Goal: Task Accomplishment & Management: Complete application form

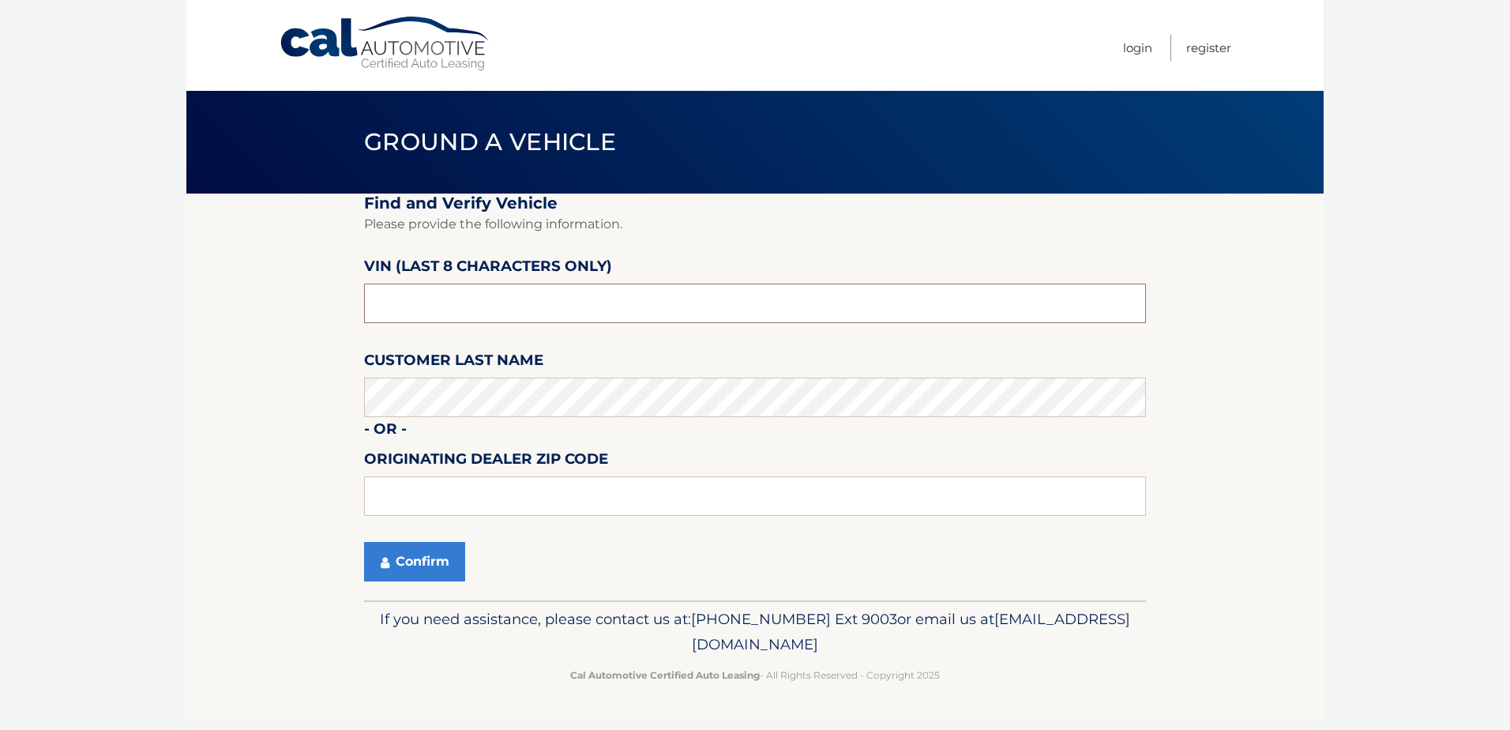
click at [526, 294] on input "text" at bounding box center [755, 302] width 782 height 39
click at [525, 297] on input "142609**" at bounding box center [755, 302] width 782 height 39
type input "NH142609"
click at [437, 561] on button "Confirm" at bounding box center [414, 561] width 101 height 39
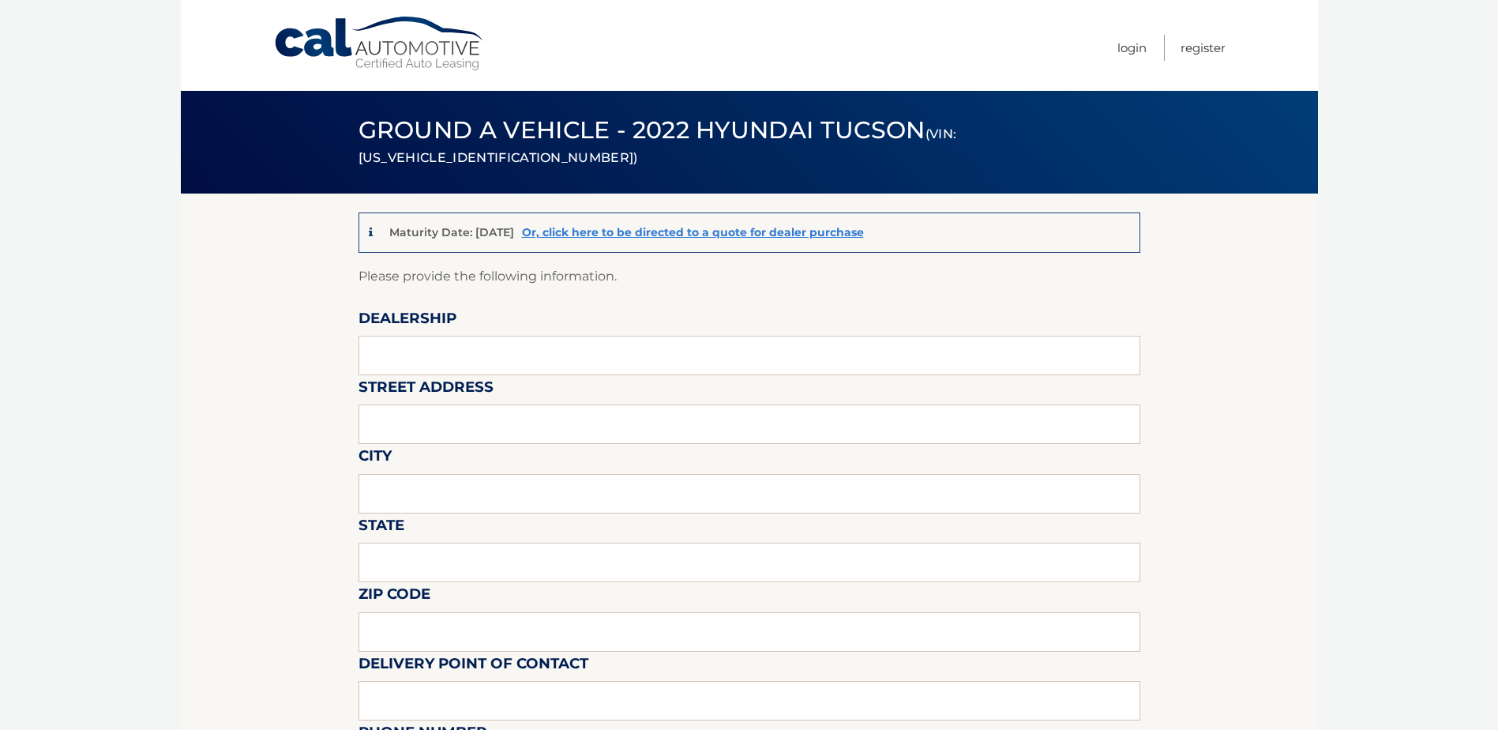
click at [427, 324] on label "Dealership" at bounding box center [407, 320] width 98 height 29
click at [425, 350] on input "text" at bounding box center [749, 355] width 782 height 39
type input "[PERSON_NAME] HYUNDAI"
type input "[STREET_ADDRESS]"
type input "DOYLESTOWN"
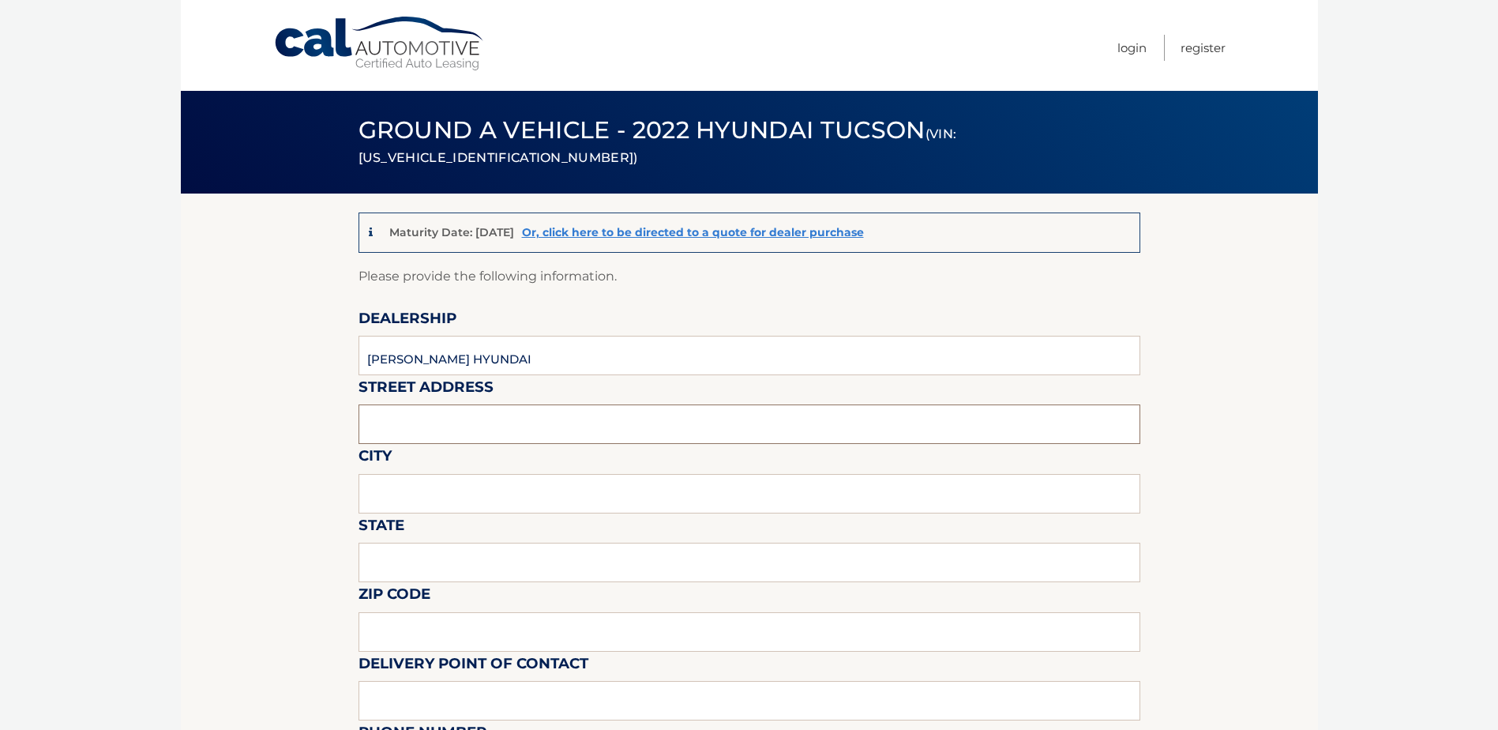
type input "PA"
type input "18902"
type input "[PERSON_NAME] CAT [PERSON_NAME]"
type input "2153458200"
type input "[PERSON_NAME]"
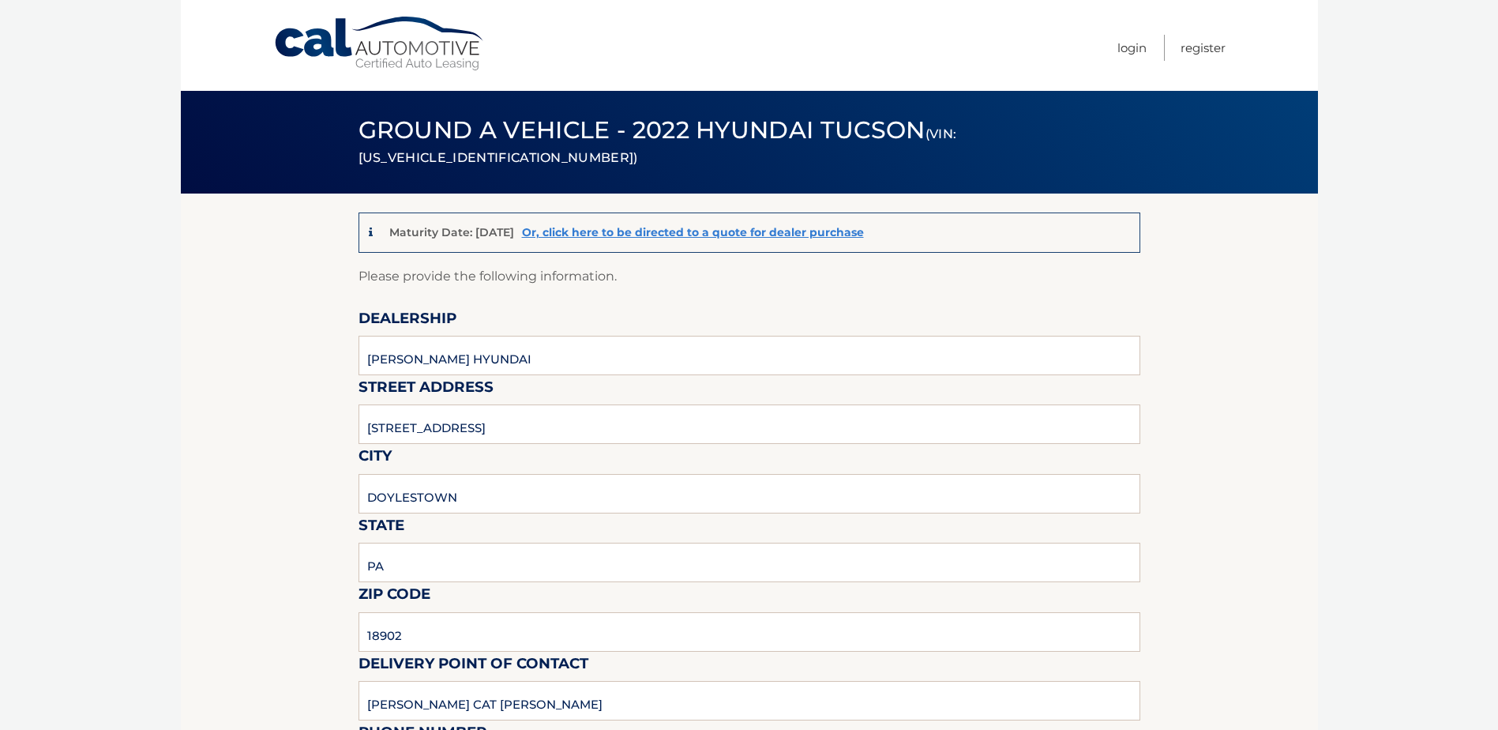
type input "2153458200"
type input "[EMAIL_ADDRESS][DOMAIN_NAME]"
type input "[PERSON_NAME]"
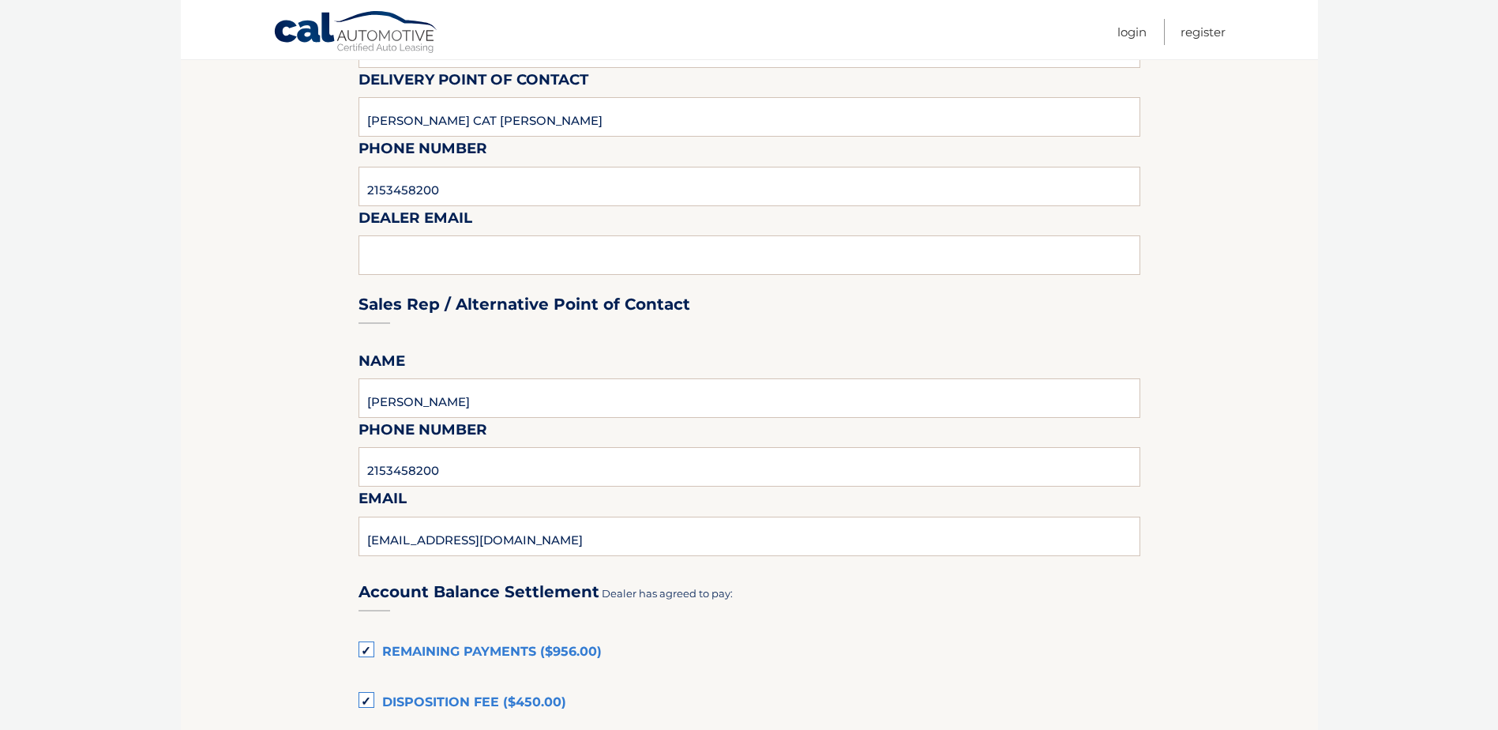
scroll to position [632, 0]
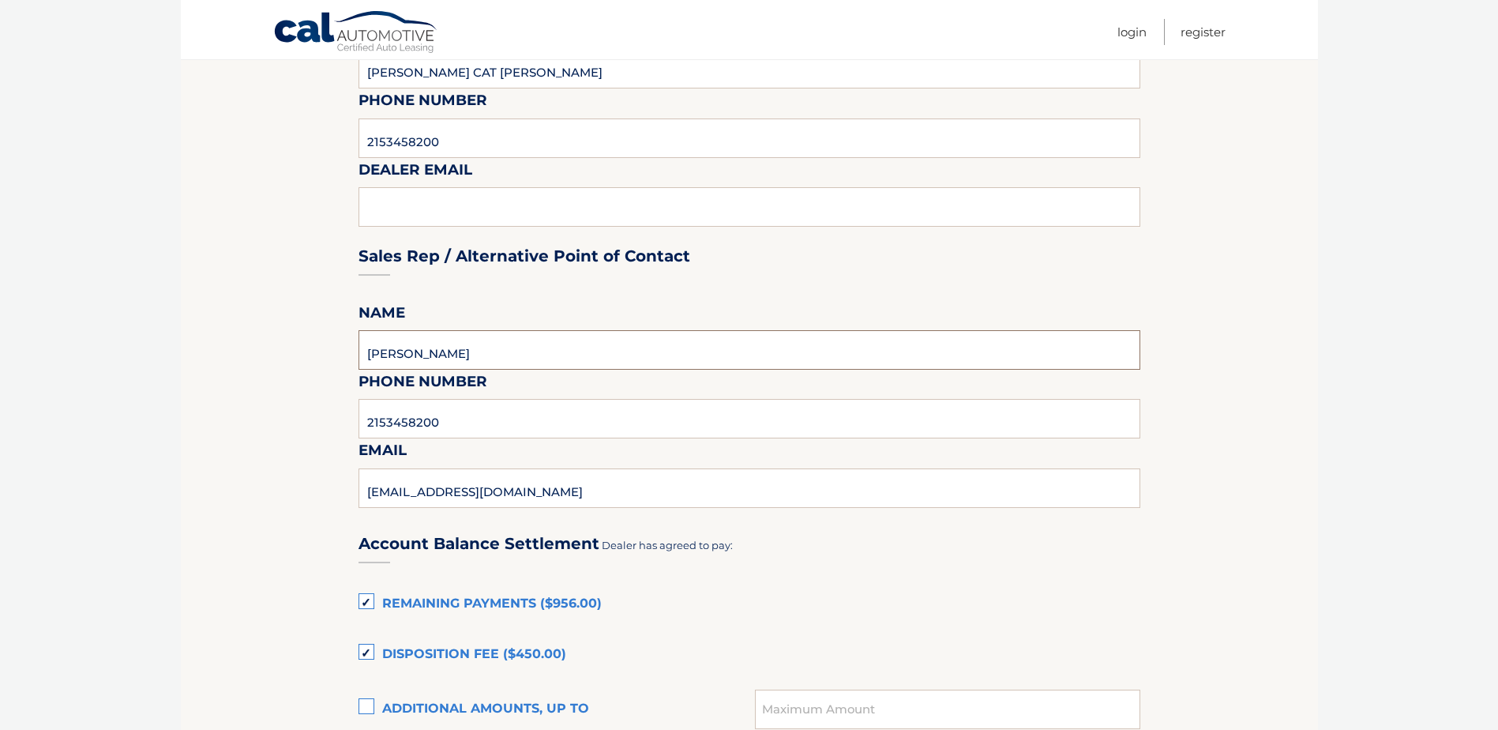
click at [809, 351] on input "[PERSON_NAME]" at bounding box center [749, 349] width 782 height 39
click at [674, 418] on input "2153458200" at bounding box center [749, 418] width 782 height 39
click at [673, 418] on input "2153458200" at bounding box center [749, 418] width 782 height 39
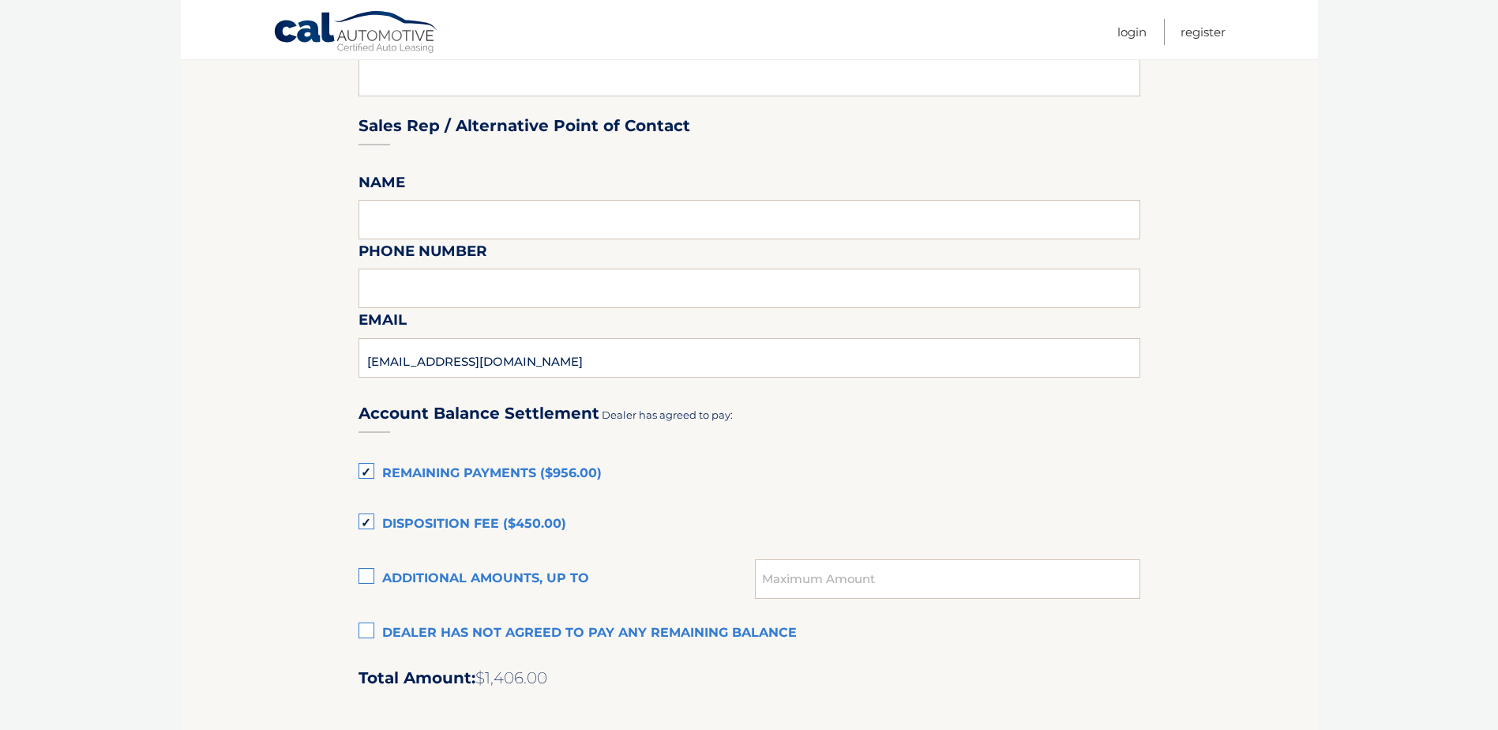
scroll to position [790, 0]
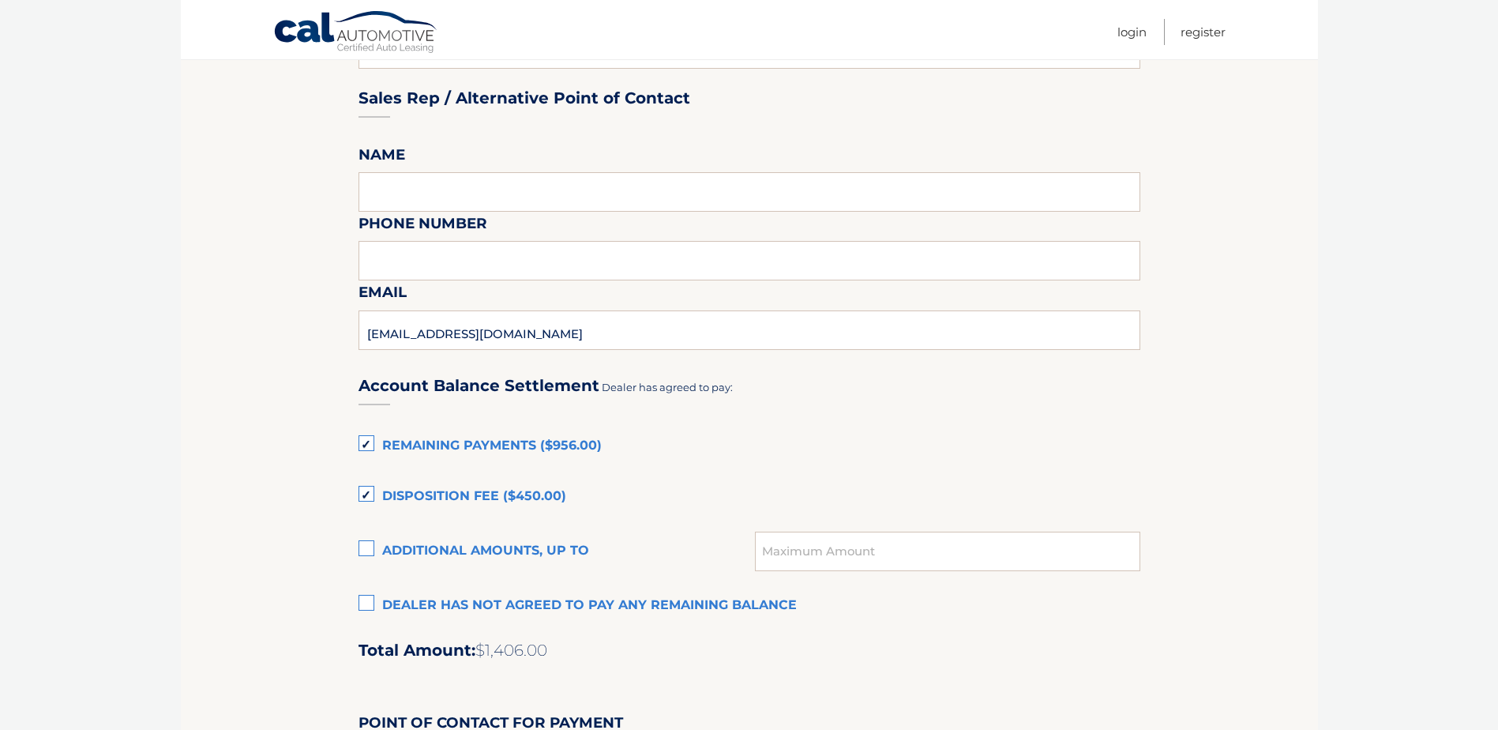
click at [367, 493] on label "Disposition Fee ($450.00)" at bounding box center [749, 497] width 782 height 32
click at [0, 0] on input "Disposition Fee ($450.00)" at bounding box center [0, 0] width 0 height 0
click at [373, 449] on label "Remaining Payments ($956.00)" at bounding box center [749, 446] width 782 height 32
click at [0, 0] on input "Remaining Payments ($956.00)" at bounding box center [0, 0] width 0 height 0
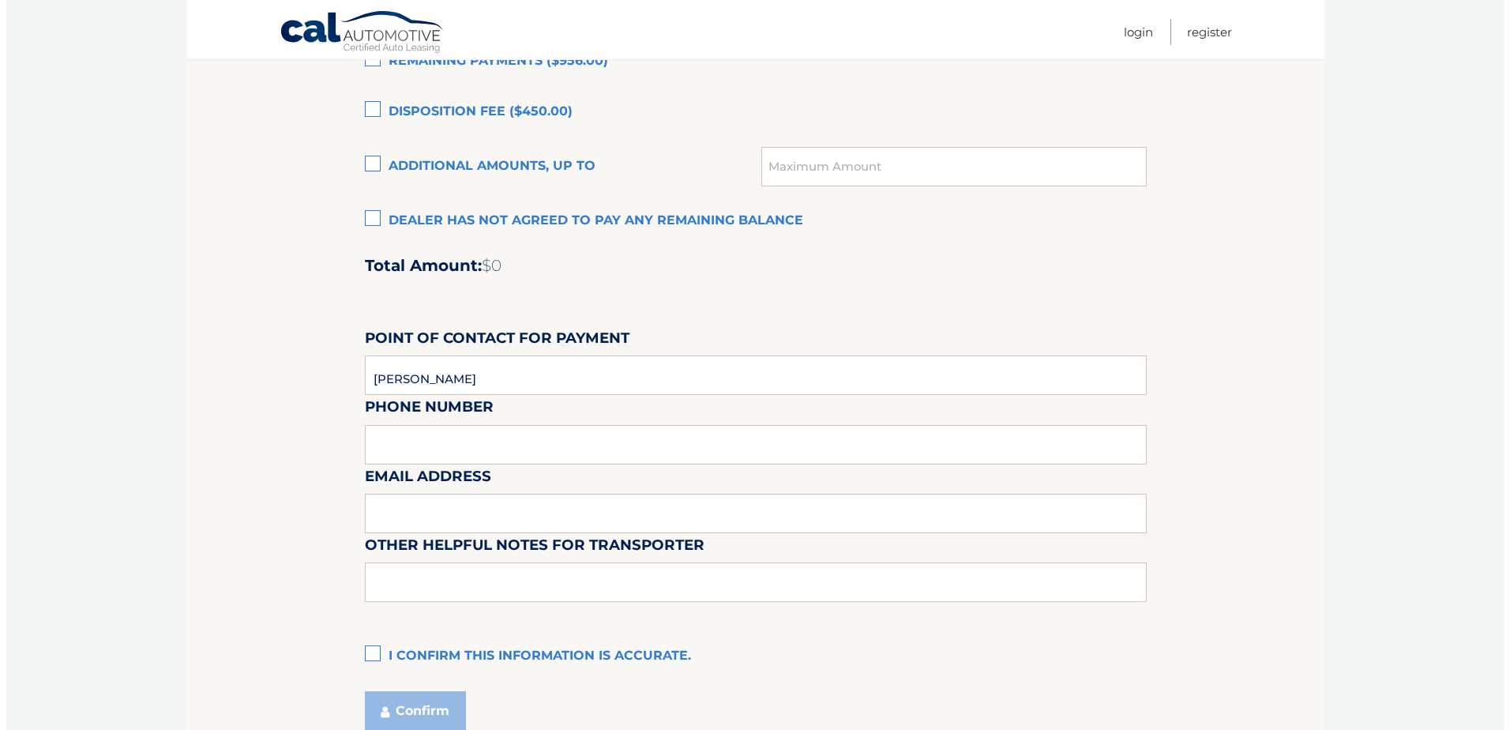
scroll to position [1184, 0]
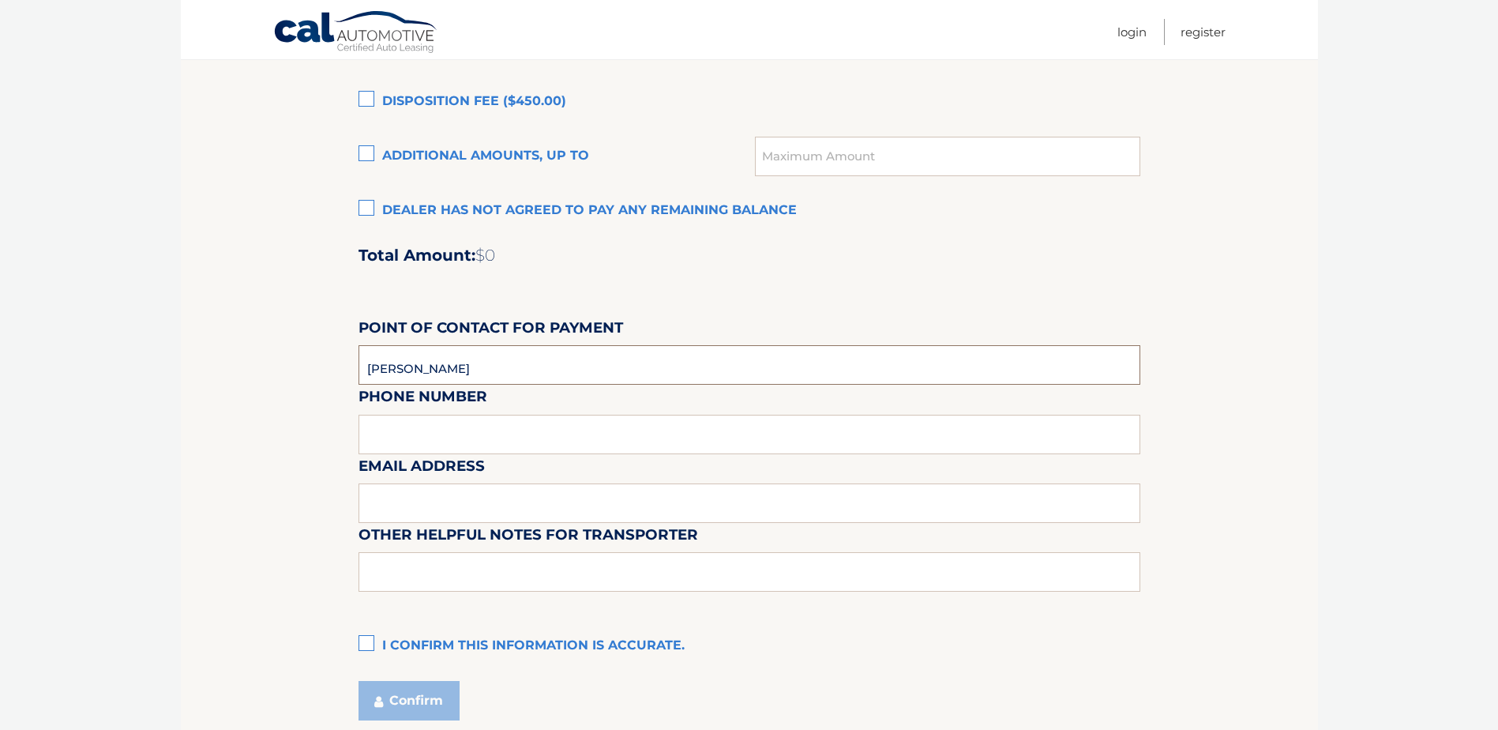
click at [737, 376] on input "[PERSON_NAME]" at bounding box center [749, 364] width 782 height 39
type input "m"
type input "[PERSON_NAME]"
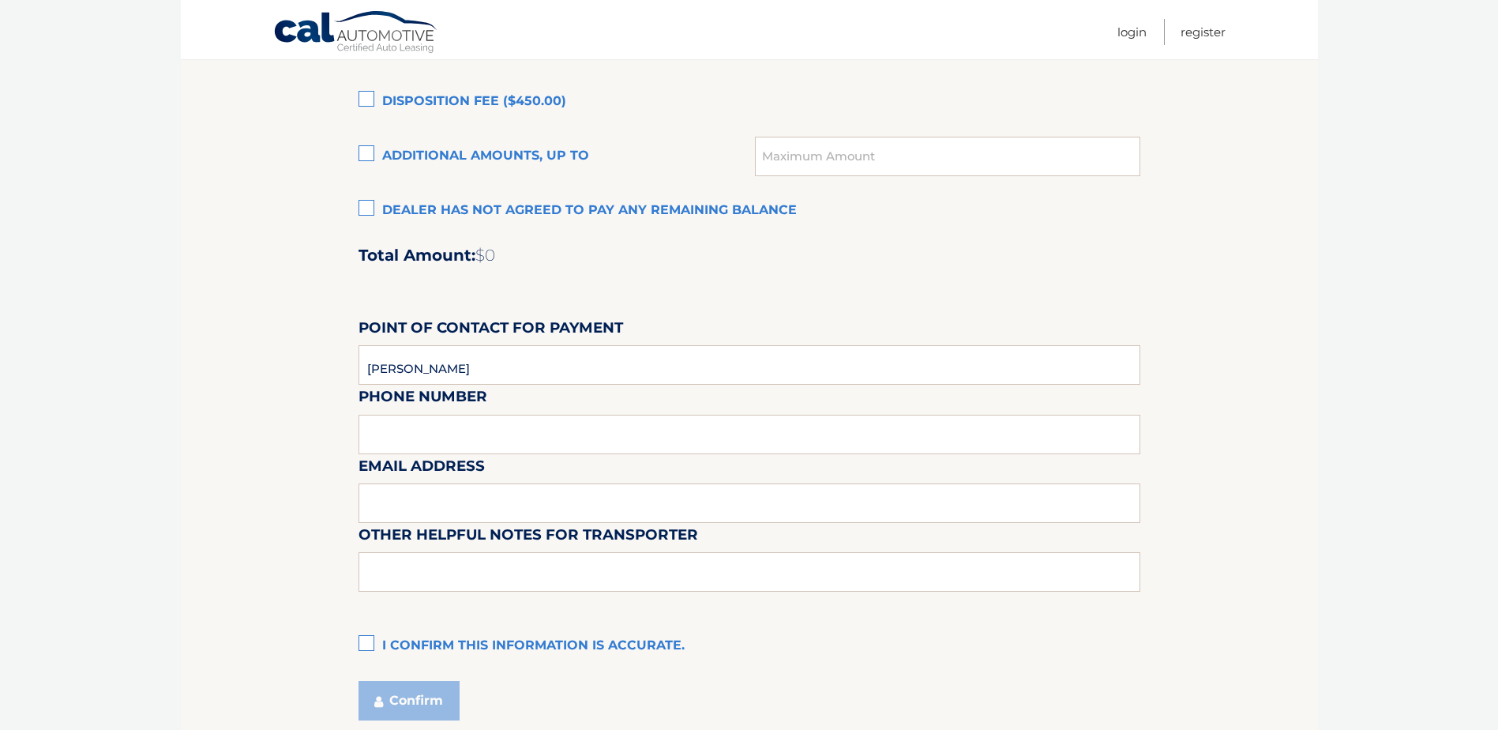
click at [366, 640] on label "I confirm this information is accurate." at bounding box center [749, 646] width 782 height 32
click at [0, 0] on input "I confirm this information is accurate." at bounding box center [0, 0] width 0 height 0
click at [426, 705] on button "Confirm" at bounding box center [408, 700] width 101 height 39
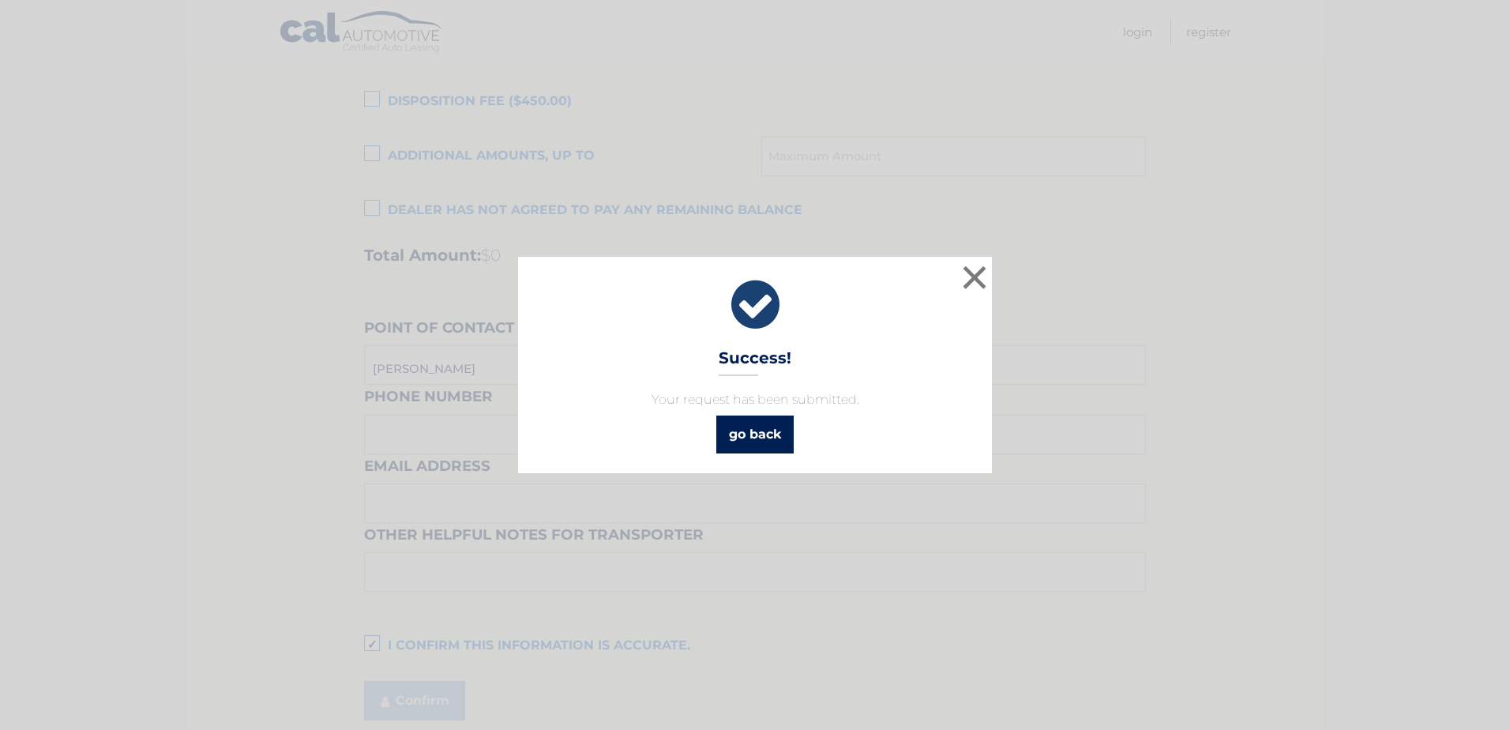
click at [758, 438] on link "go back" at bounding box center [754, 434] width 77 height 38
